Goal: Task Accomplishment & Management: Manage account settings

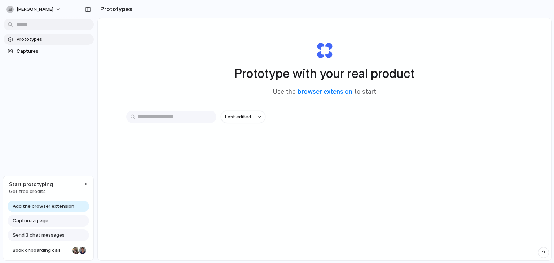
click at [419, 96] on div "Prototype with your real product Use the browser extension to start" at bounding box center [324, 66] width 289 height 78
click at [261, 204] on div "Prototype with your real product Use the browser extension to start Last edited" at bounding box center [325, 158] width 454 height 280
click at [205, 119] on input "text" at bounding box center [171, 117] width 90 height 12
click at [233, 154] on div "Last edited" at bounding box center [324, 143] width 397 height 64
click at [335, 89] on link "browser extension" at bounding box center [325, 91] width 55 height 7
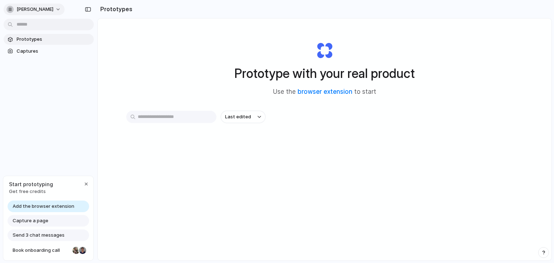
click at [48, 8] on span "[PERSON_NAME]" at bounding box center [35, 9] width 37 height 7
click at [43, 218] on span "Capture a page" at bounding box center [31, 220] width 36 height 7
click at [44, 237] on span "Send 3 chat messages" at bounding box center [39, 235] width 52 height 7
click at [180, 118] on input "text" at bounding box center [171, 117] width 90 height 12
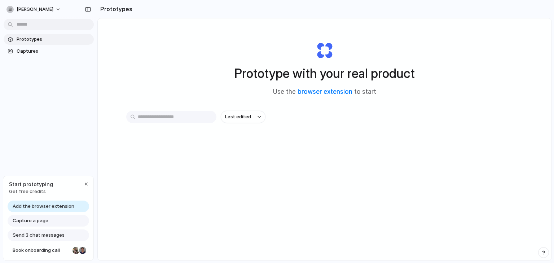
click at [62, 5] on div "[PERSON_NAME]" at bounding box center [48, 8] width 97 height 17
click at [55, 10] on button "[PERSON_NAME]" at bounding box center [34, 10] width 61 height 12
click at [51, 62] on li "Sign out" at bounding box center [35, 60] width 60 height 12
